Goal: Complete application form

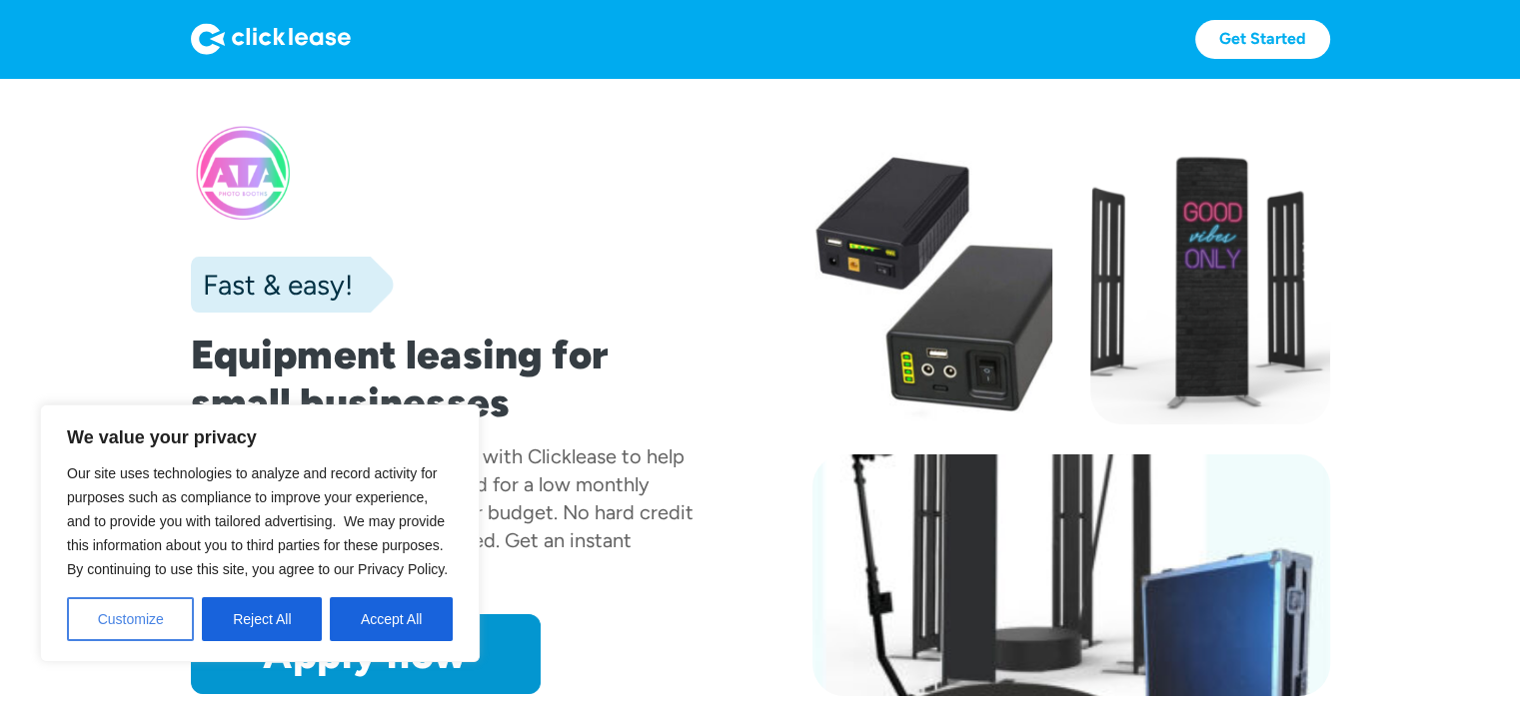
click at [156, 626] on button "Customize" at bounding box center [130, 619] width 127 height 44
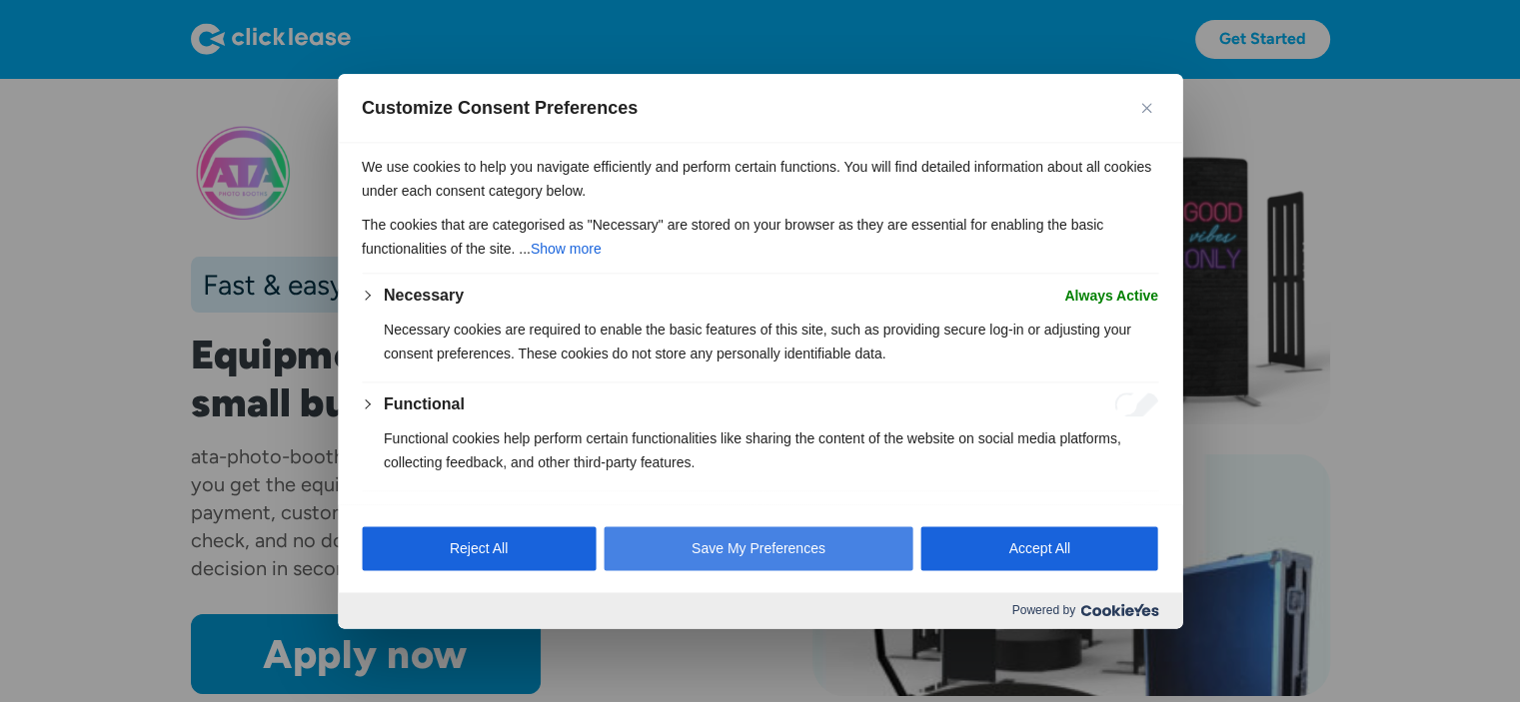
click at [734, 554] on button "Save My Preferences" at bounding box center [758, 549] width 310 height 44
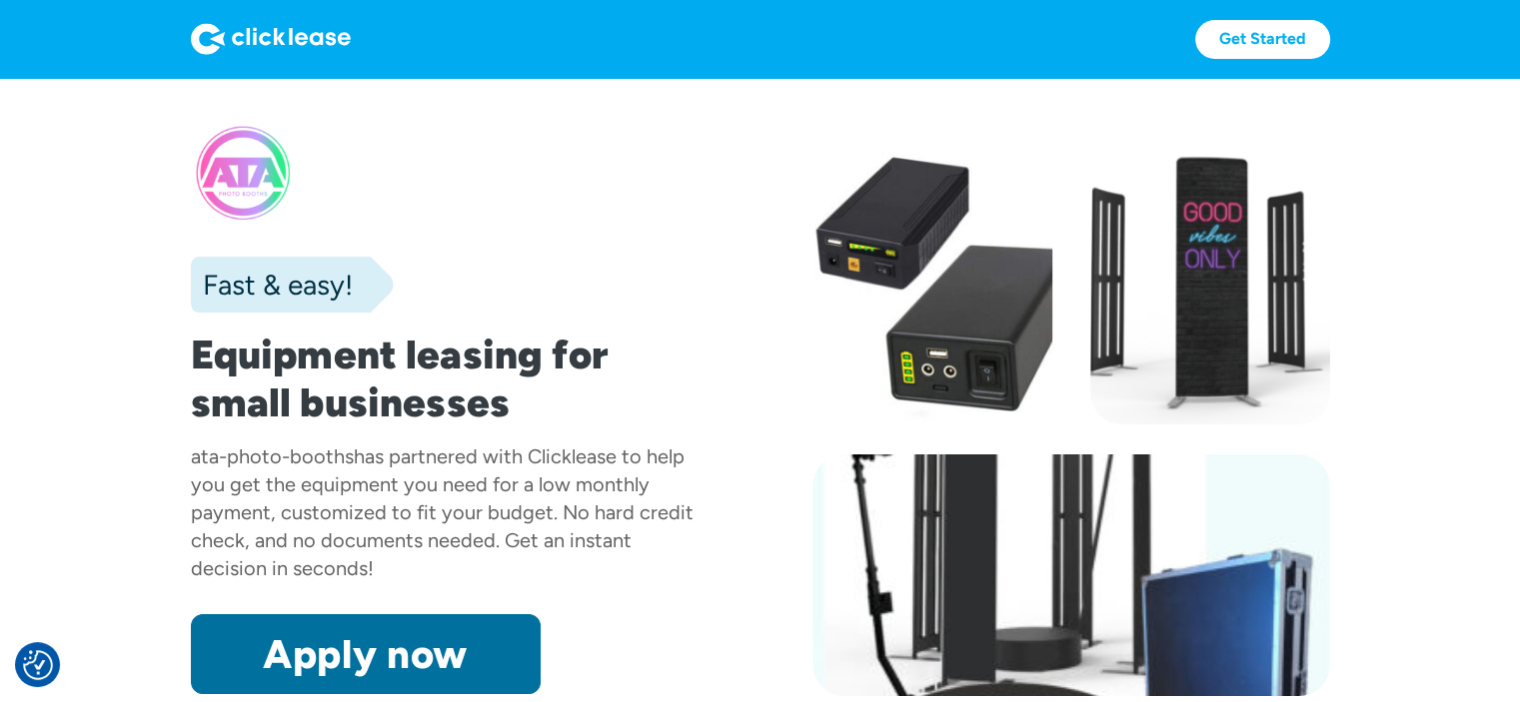
click at [342, 642] on link "Apply now" at bounding box center [366, 654] width 350 height 80
